Goal: Task Accomplishment & Management: Manage account settings

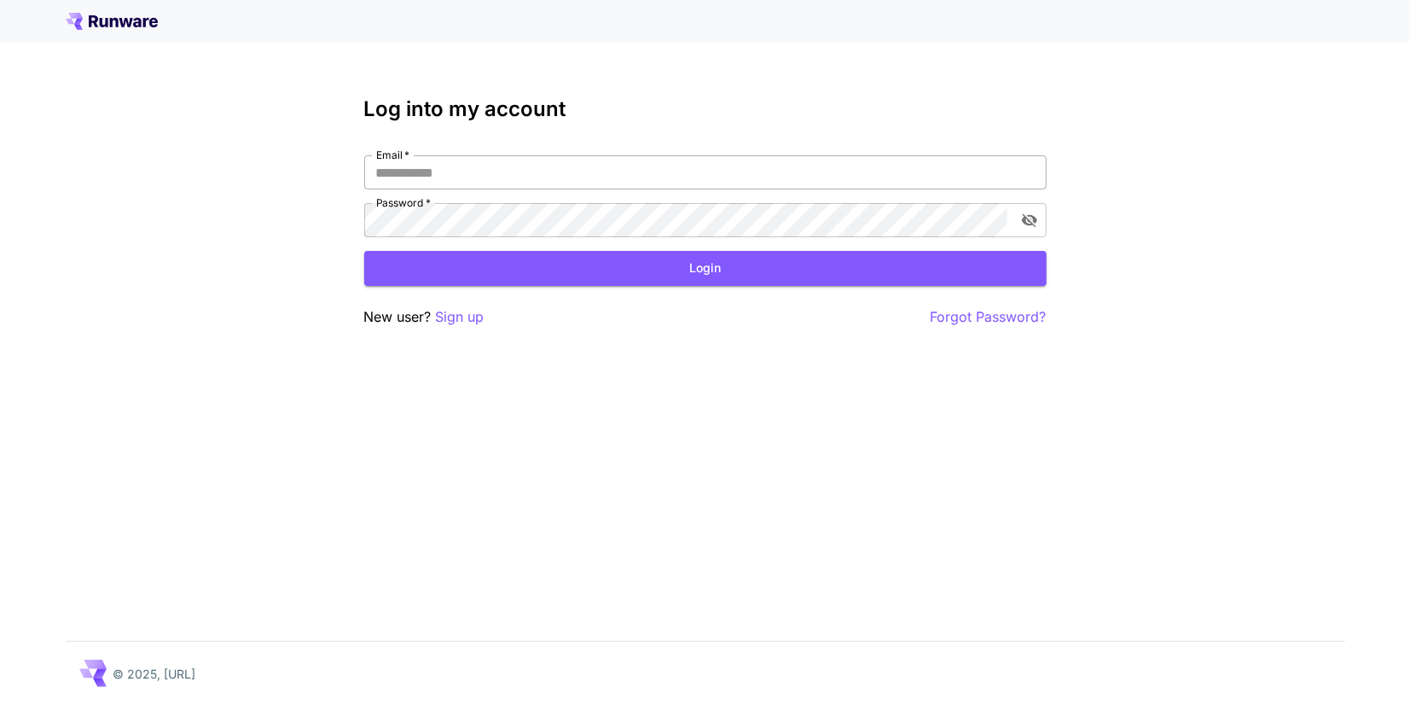
click at [547, 170] on input "Email   *" at bounding box center [705, 172] width 683 height 34
type input "**********"
click button "Login" at bounding box center [705, 268] width 683 height 35
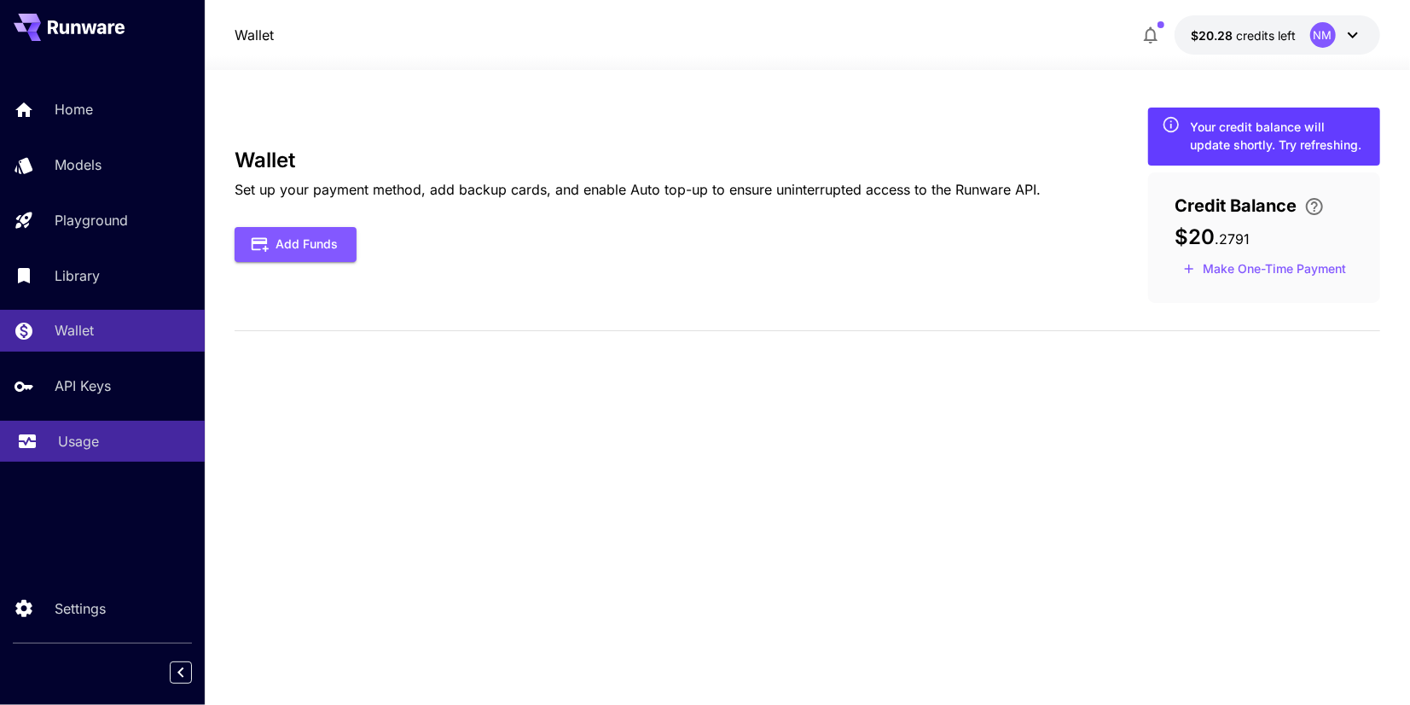
click at [97, 455] on link "Usage" at bounding box center [102, 442] width 205 height 42
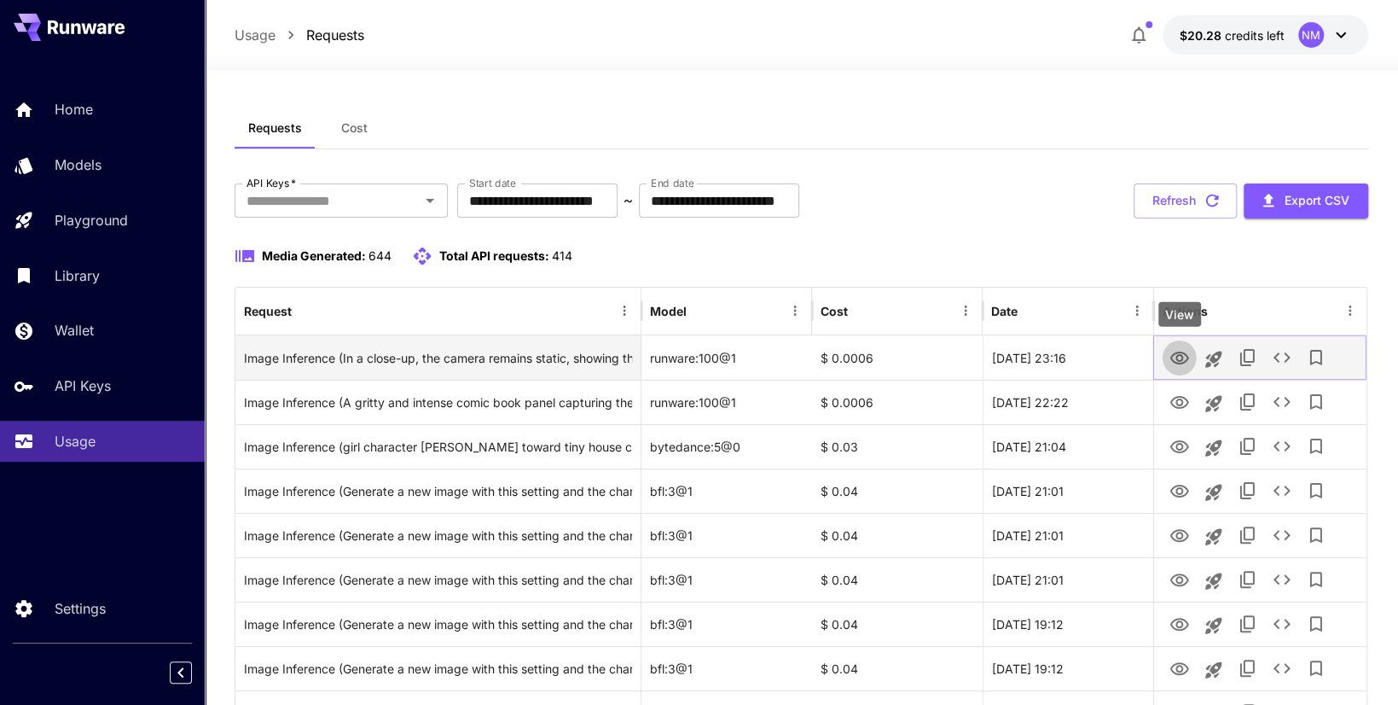
click at [1177, 349] on icon "View" at bounding box center [1180, 358] width 20 height 20
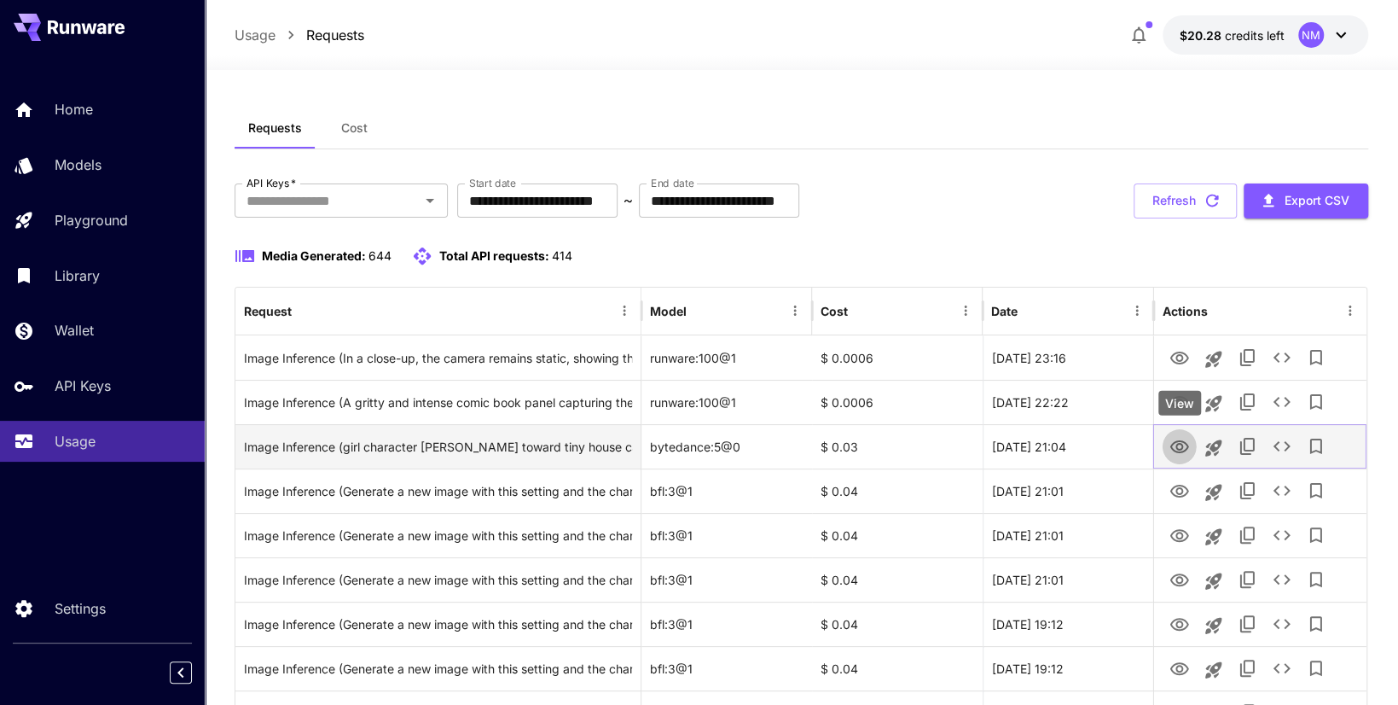
click at [1168, 450] on button "View" at bounding box center [1180, 445] width 34 height 35
